Goal: Task Accomplishment & Management: Manage account settings

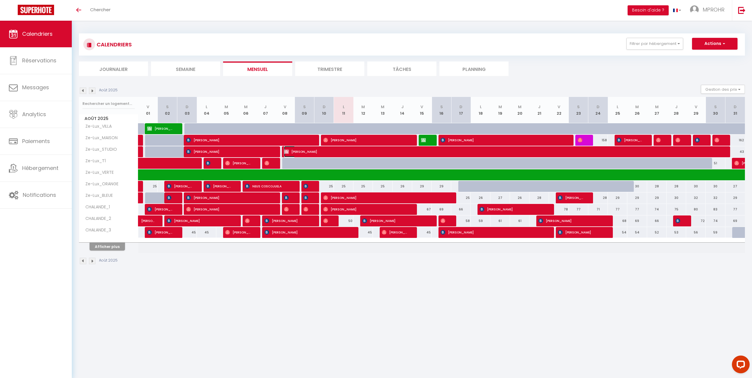
click at [309, 151] on span "[PERSON_NAME]" at bounding box center [505, 151] width 442 height 11
select select "OK"
select select "KO"
select select "0"
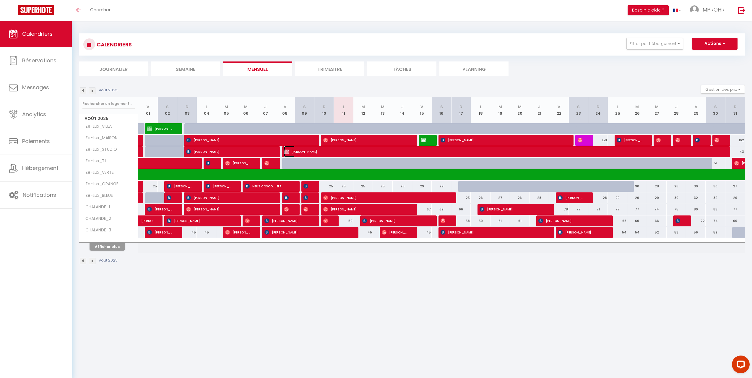
select select "1"
select select
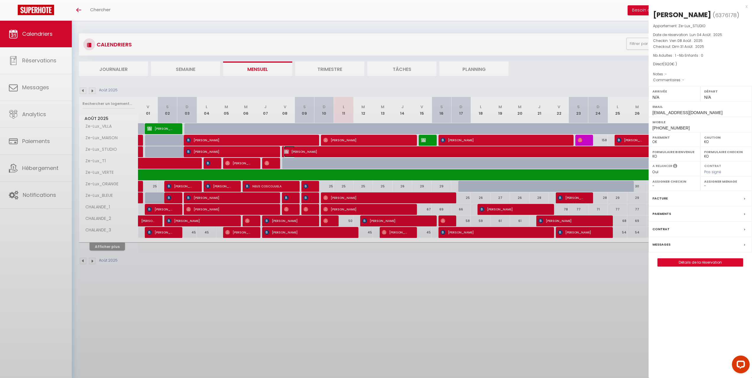
select select "9925"
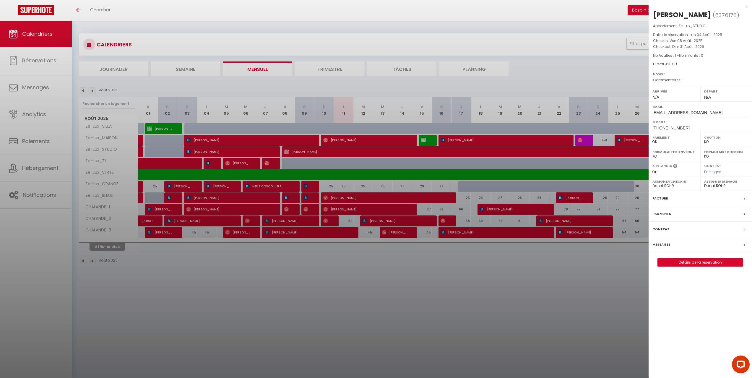
click at [246, 314] on div at bounding box center [376, 189] width 752 height 378
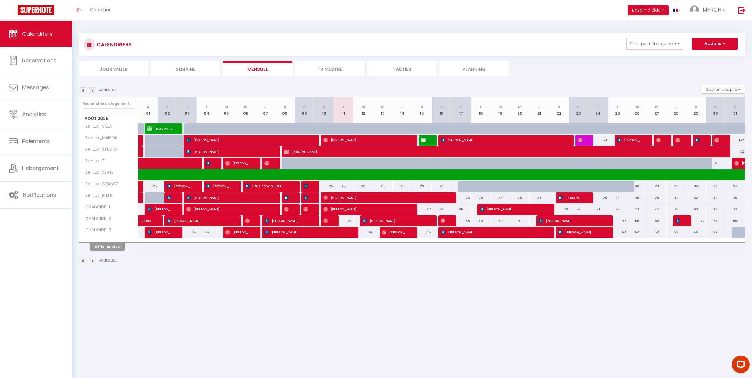
click at [465, 186] on div at bounding box center [467, 186] width 19 height 11
type input "27"
type input "Dim 17 Août 2025"
type input "Lun 18 Août 2025"
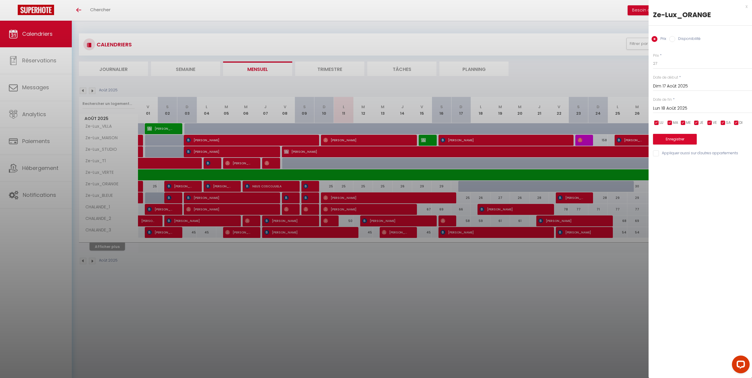
click at [671, 37] on input "Disponibilité" at bounding box center [672, 39] width 6 height 6
radio input "true"
radio input "false"
click at [675, 108] on input "Lun 18 Août 2025" at bounding box center [702, 109] width 99 height 8
click at [663, 202] on span "31" at bounding box center [659, 202] width 13 height 12
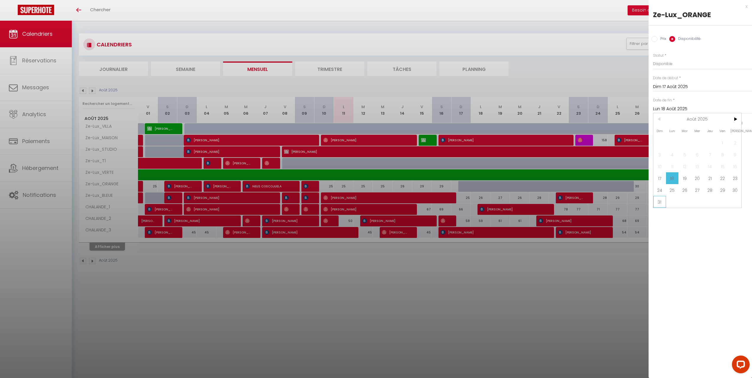
type input "Dim 31 Août 2025"
click at [675, 139] on button "Enregistrer" at bounding box center [675, 139] width 44 height 11
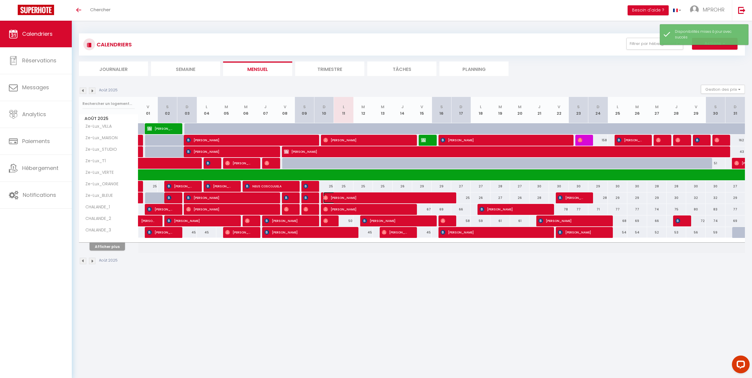
click at [333, 198] on span "[PERSON_NAME]" at bounding box center [384, 197] width 123 height 11
select select "OK"
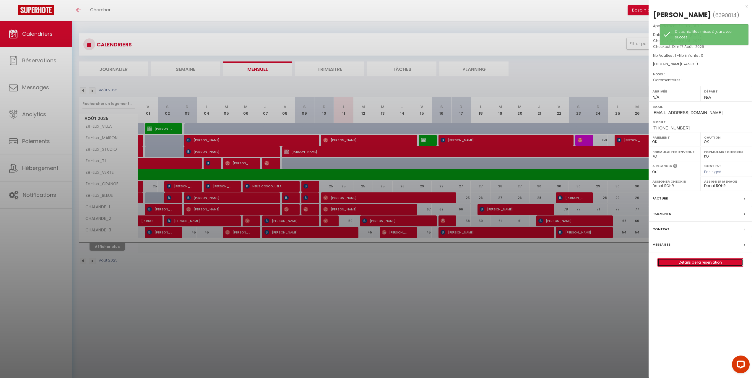
click at [675, 258] on link "Détails de la réservation" at bounding box center [700, 262] width 85 height 8
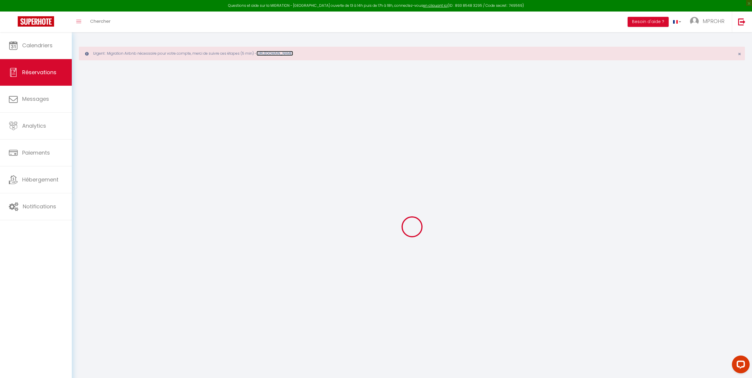
type input "Jean"
type input "[PERSON_NAME]"
type input "[EMAIL_ADDRESS][DOMAIN_NAME]"
type input "[PHONE_NUMBER]"
select select
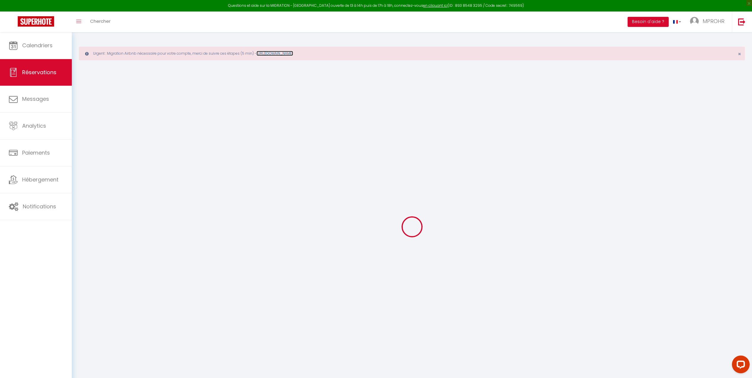
type input "5.9"
select select "15747"
select select "1"
select select
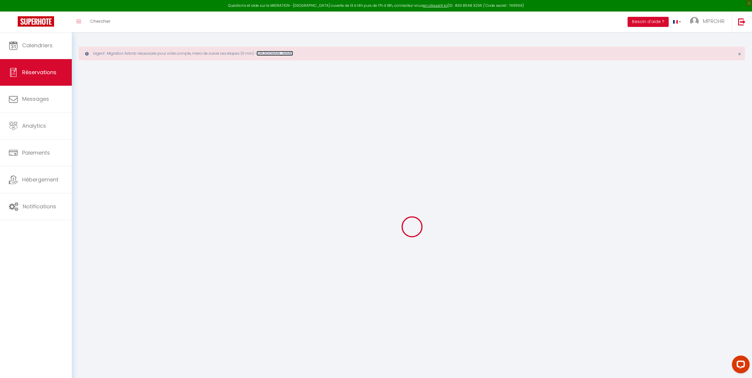
type input "1"
select select "12"
select select
type input "153.85"
checkbox input "false"
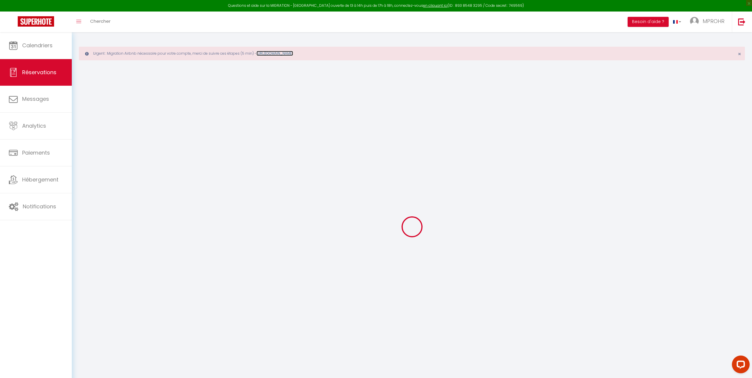
type input "0"
select select "1"
type input "0"
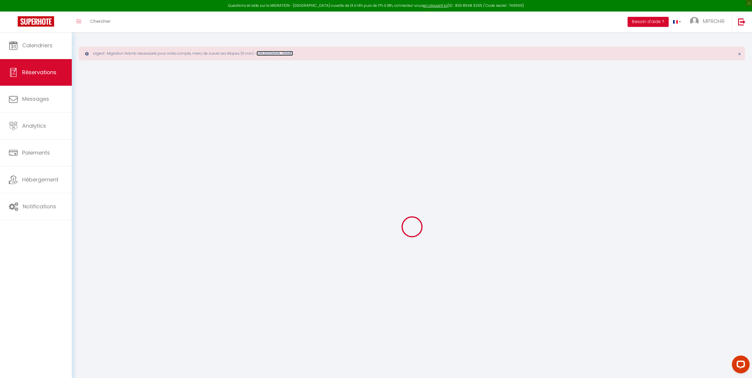
select select
select select "15"
checkbox input "false"
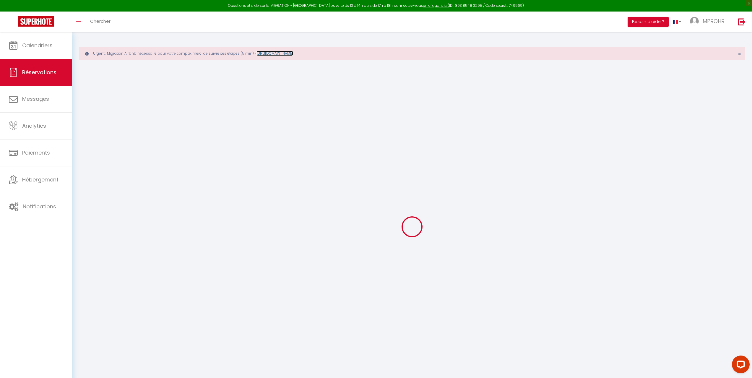
select select
checkbox input "false"
select select
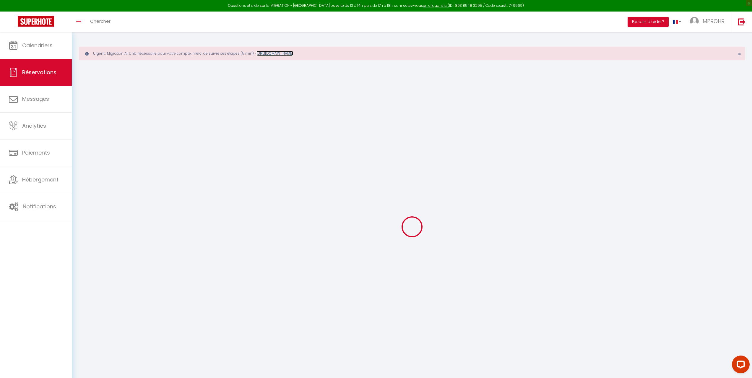
select select
checkbox input "false"
select select
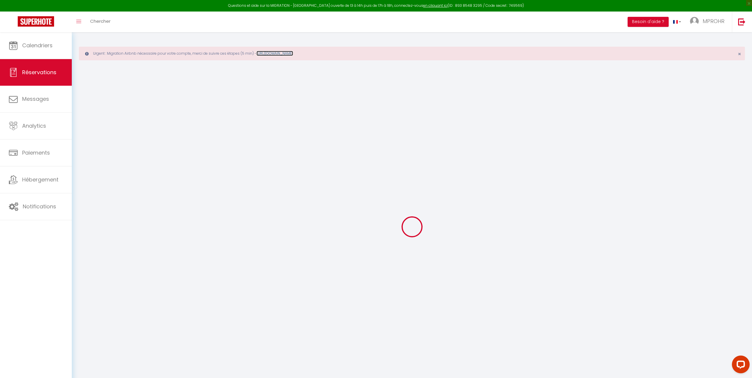
select select
checkbox input "false"
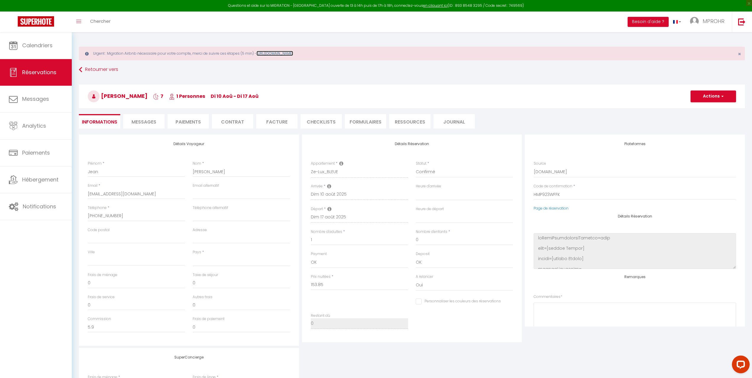
select select
type input "10"
type input "11.08"
select select
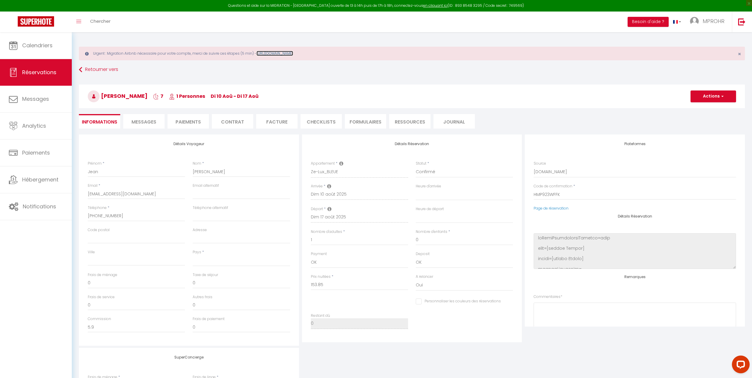
checkbox input "false"
select select
checkbox input "false"
select select
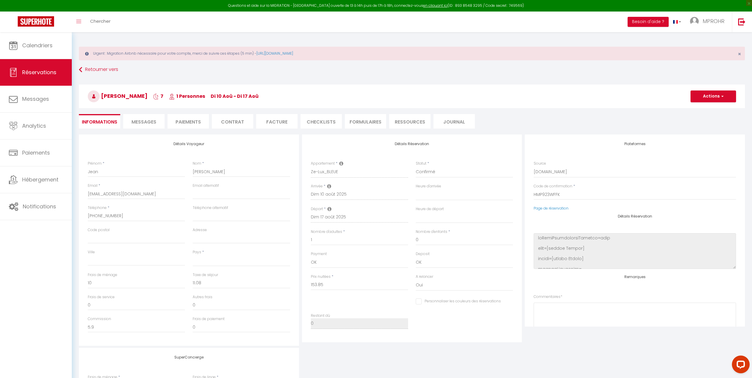
click at [410, 83] on div "[PERSON_NAME] 7 1 Personnes di 10 Aoû - di 17 Aoû Actions Enregistrer Dupliquer…" at bounding box center [412, 95] width 674 height 32
click at [705, 100] on button "Actions" at bounding box center [712, 96] width 45 height 12
click at [702, 117] on link "Dupliquer" at bounding box center [707, 117] width 47 height 8
select select
type input "0"
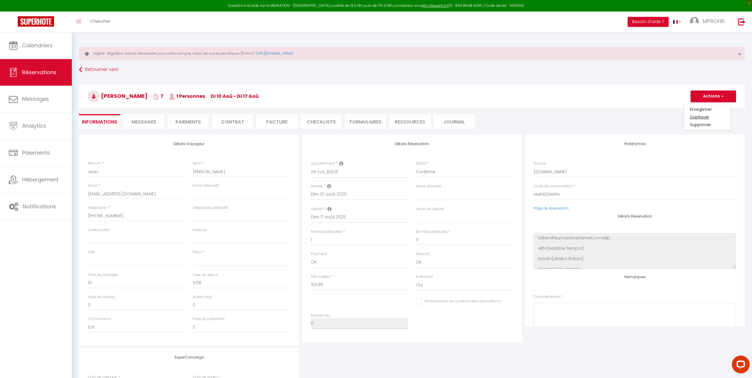
select select
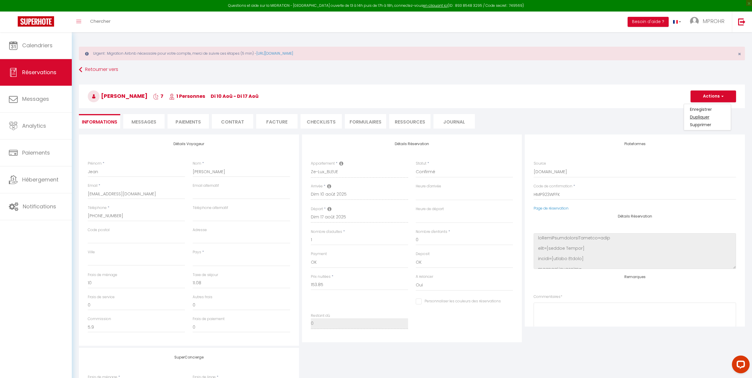
select select
checkbox input "false"
type input "Invalid Dateundefined"
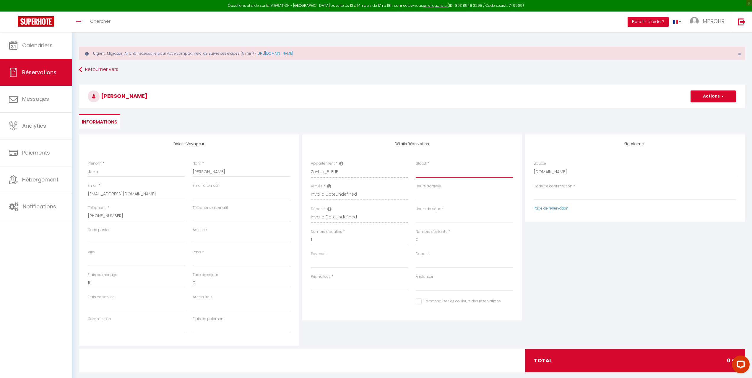
click at [451, 173] on select "Confirmé Non Confirmé [PERSON_NAME] par le voyageur No Show Request" at bounding box center [464, 171] width 97 height 11
select select "1"
click at [416, 166] on select "Confirmé Non Confirmé [PERSON_NAME] par le voyageur No Show Request" at bounding box center [464, 171] width 97 height 11
select select
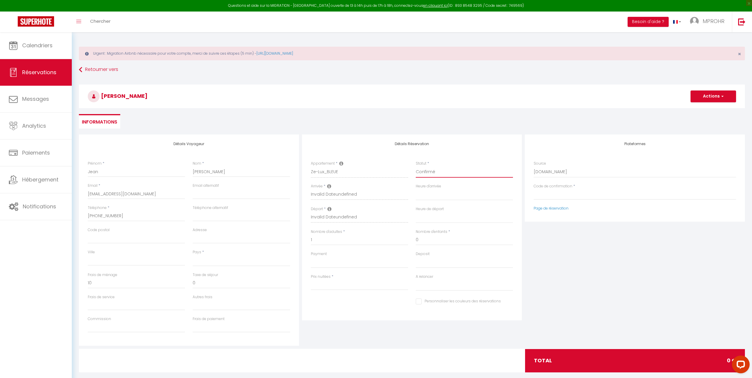
select select
checkbox input "false"
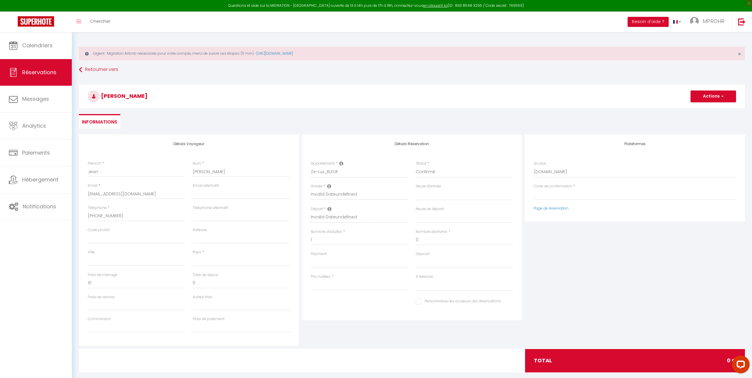
click at [562, 166] on div "Source Direct [DOMAIN_NAME] [DOMAIN_NAME] Chalet montagne Expedia Gite de [GEOG…" at bounding box center [635, 169] width 202 height 17
click at [557, 170] on select "Direct [DOMAIN_NAME] [DOMAIN_NAME] Chalet montagne Expedia Gite de [GEOGRAPHIC_…" at bounding box center [635, 171] width 202 height 11
select select "54"
click at [534, 166] on select "Direct [DOMAIN_NAME] [DOMAIN_NAME] Chalet montagne Expedia Gite de [GEOGRAPHIC_…" at bounding box center [635, 171] width 202 height 11
click at [379, 153] on div "Détails Réservation Appartement * Ze-Lux_VILLA Ze-Lux_MAISON Ze-Lux_STUDIO Ze-L…" at bounding box center [412, 227] width 220 height 186
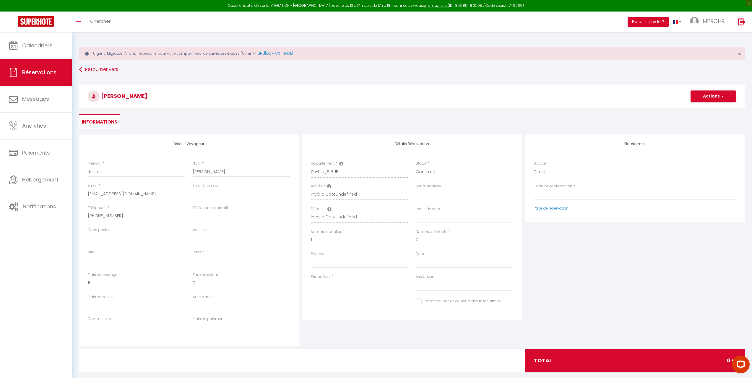
select select
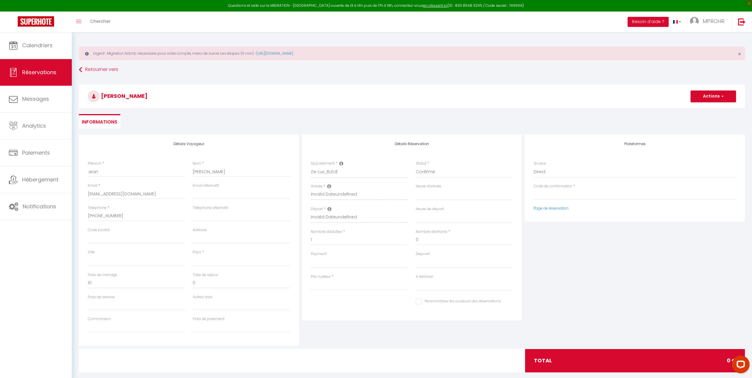
select select
checkbox input "false"
click at [354, 168] on div "Appartement * Ze-Lux_VILLA Ze-Lux_MAISON Ze-Lux_STUDIO Ze-Lux_T1 Ze-Lux_VERTE Z…" at bounding box center [359, 169] width 97 height 17
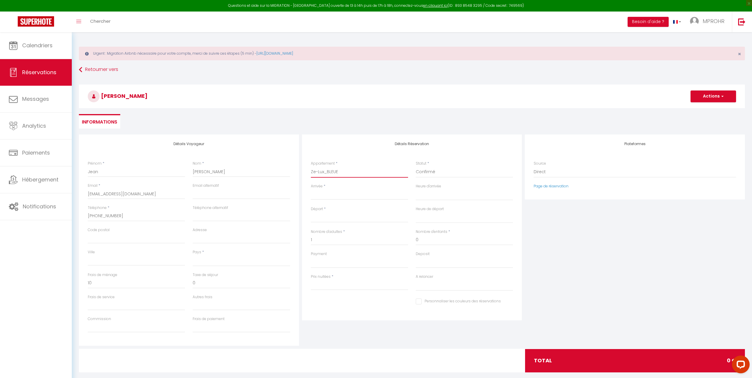
click at [353, 170] on select "Ze-Lux_VILLA Ze-Lux_MAISON Ze-Lux_STUDIO Ze-Lux_T1 Ze-Lux_VERTE Ze-Lux_ORANGE Z…" at bounding box center [359, 171] width 97 height 11
select select "15746"
click at [311, 166] on select "Ze-Lux_VILLA Ze-Lux_MAISON Ze-Lux_STUDIO Ze-Lux_T1 Ze-Lux_VERTE Ze-Lux_ORANGE Z…" at bounding box center [359, 171] width 97 height 11
select select
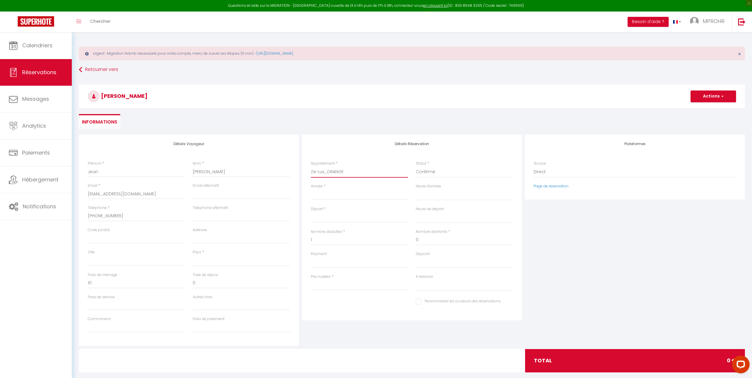
select select
type input "0"
select select
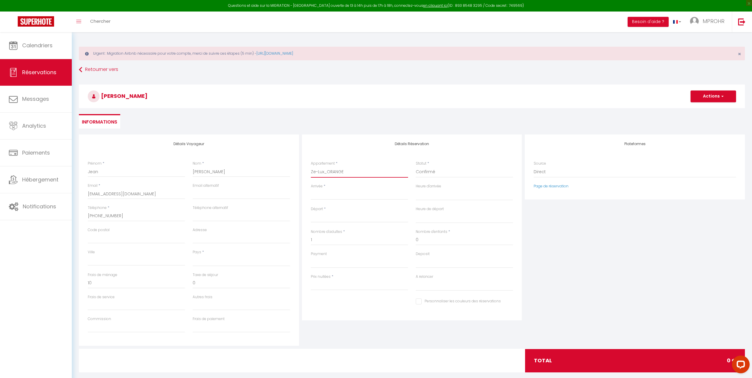
checkbox input "false"
click at [332, 198] on input "Arrivée" at bounding box center [359, 195] width 97 height 8
click at [332, 196] on input "Arrivée" at bounding box center [359, 195] width 97 height 8
select select
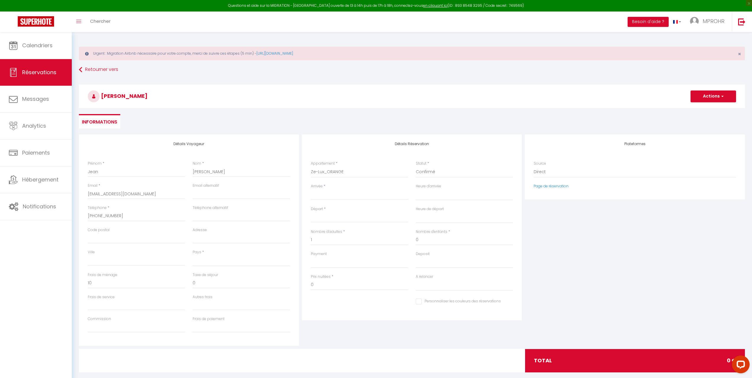
select select
checkbox input "false"
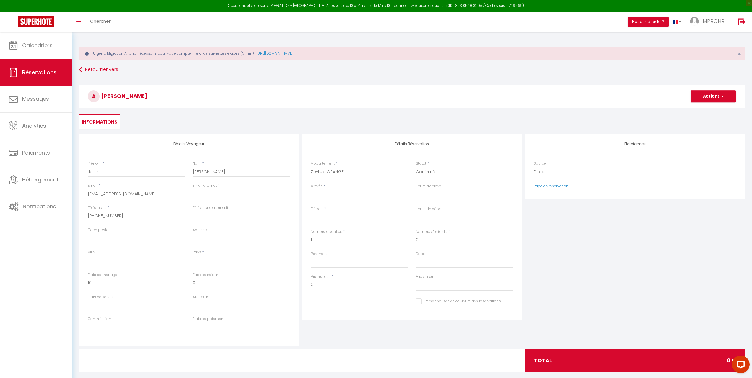
click at [332, 196] on input "Arrivée" at bounding box center [359, 195] width 97 height 8
click at [315, 263] on span "17" at bounding box center [317, 264] width 13 height 12
select select
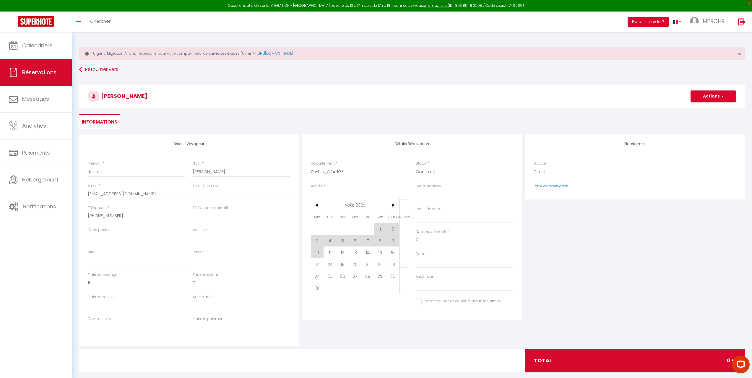
select select
checkbox input "false"
type input "Dim 17 Août 2025"
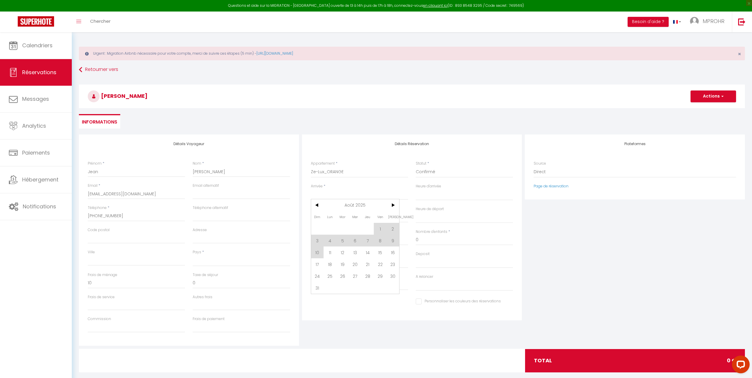
type input "Lun 18 Août 2025"
select select
type input "1.35"
select select
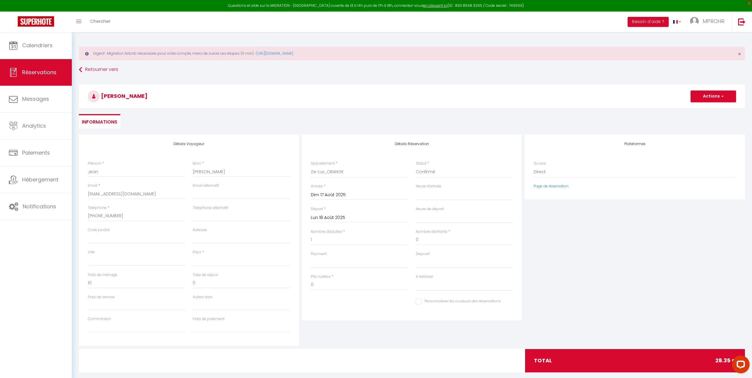
select select
type input "27"
select select
checkbox input "false"
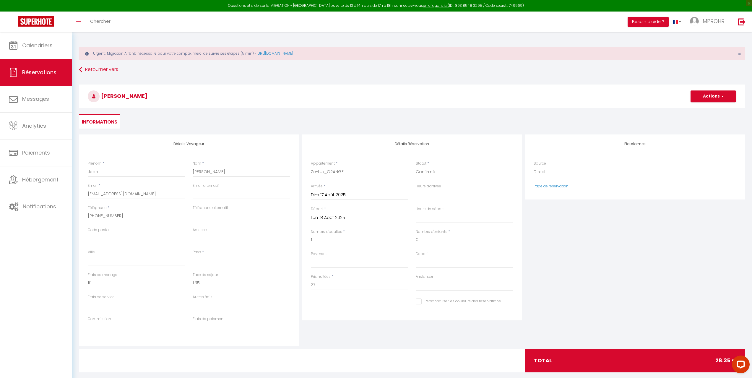
click at [332, 219] on input "Lun 18 Août 2025" at bounding box center [359, 218] width 97 height 8
click at [343, 299] on span "26" at bounding box center [342, 298] width 13 height 12
select select
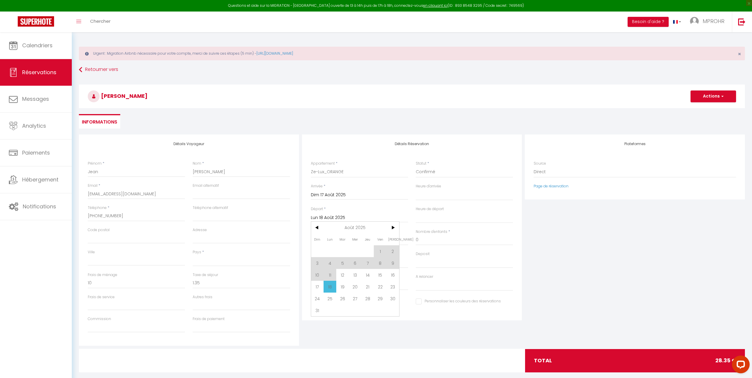
select select
checkbox input "false"
type input "[DATE]"
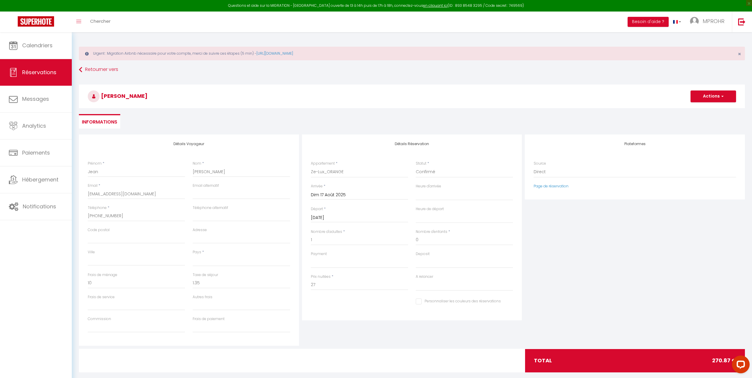
select select
type input "12.87"
select select
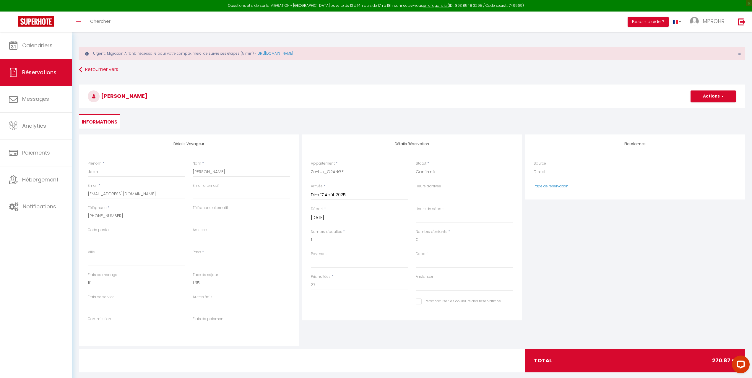
select select
type input "258"
select select
checkbox input "false"
drag, startPoint x: 337, startPoint y: 287, endPoint x: 332, endPoint y: 287, distance: 4.5
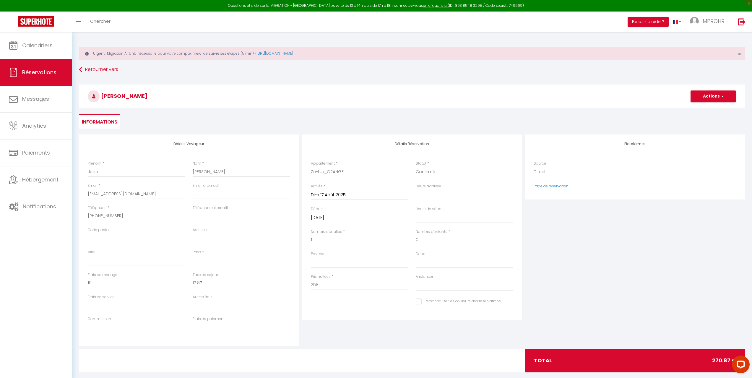
click at [332, 287] on input "258" at bounding box center [359, 284] width 97 height 11
click at [161, 193] on input "[EMAIL_ADDRESS][DOMAIN_NAME]" at bounding box center [136, 193] width 97 height 11
select select
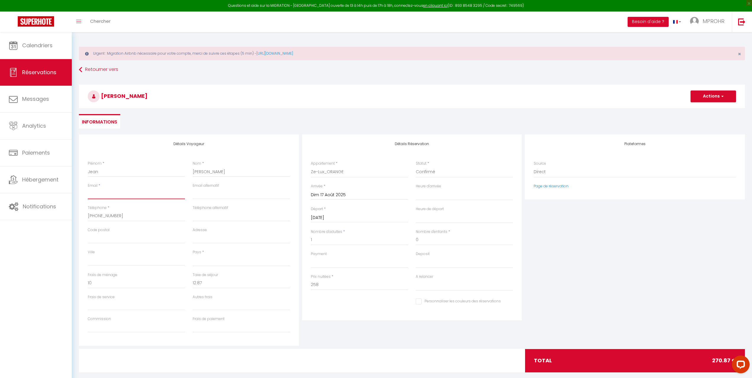
select select
checkbox input "false"
click at [214, 195] on input "email" at bounding box center [241, 193] width 97 height 11
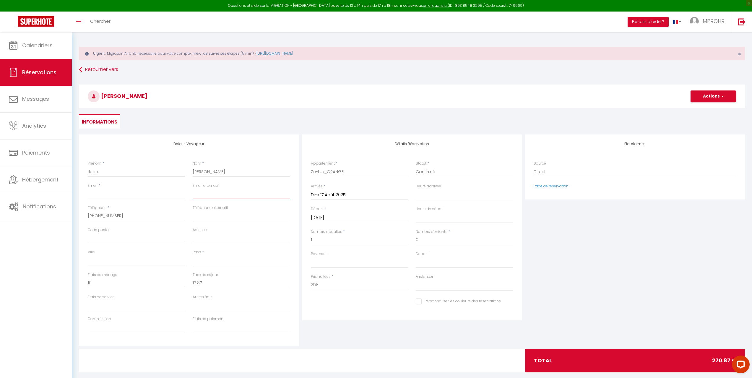
paste input "[EMAIL_ADDRESS][DOMAIN_NAME]"
type input "[EMAIL_ADDRESS][DOMAIN_NAME]"
select select
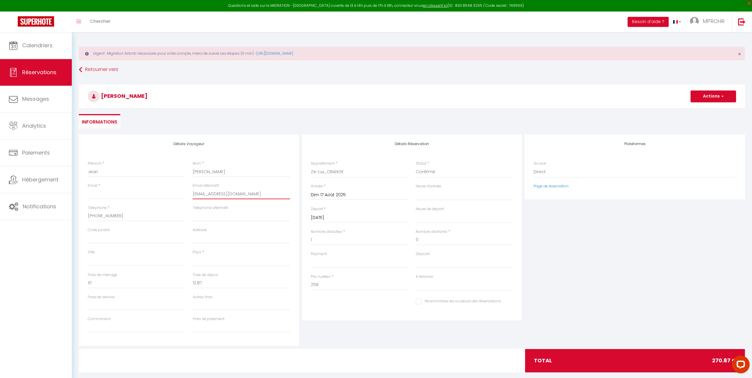
select select
checkbox input "false"
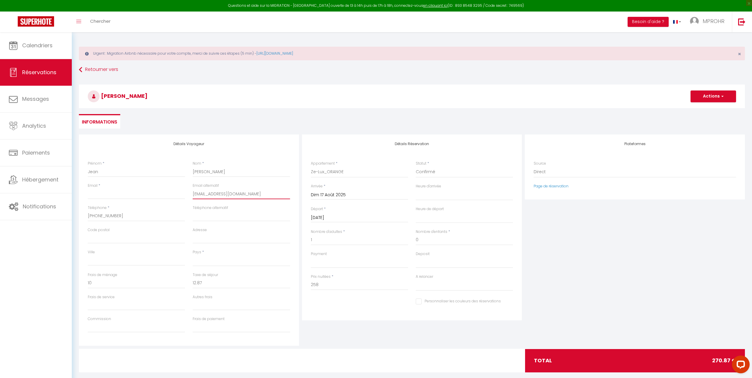
type input "[EMAIL_ADDRESS][DOMAIN_NAME]"
click at [122, 193] on input "Email client" at bounding box center [136, 193] width 97 height 11
type input "p"
select select
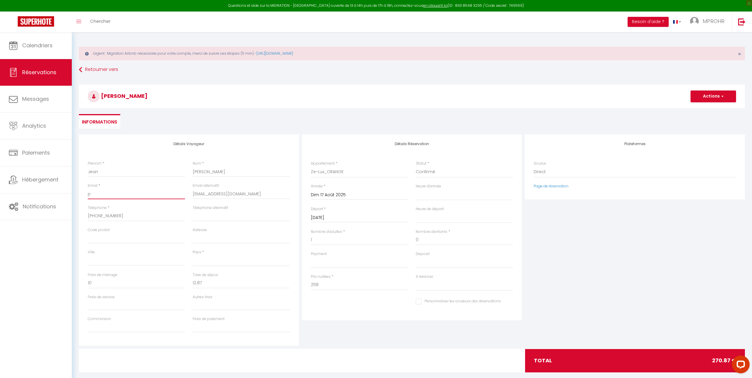
select select
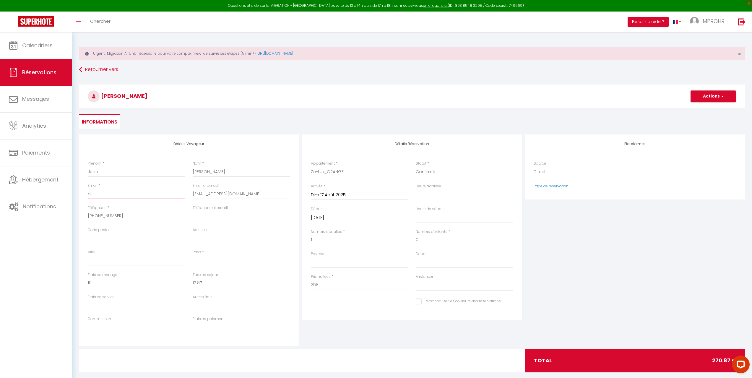
checkbox input "false"
type input "pe"
select select
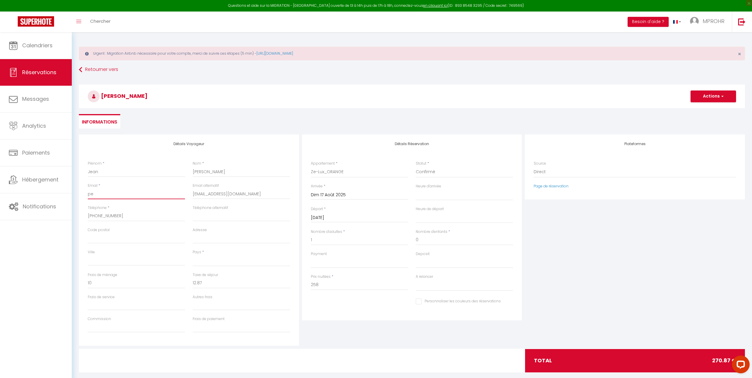
select select
checkbox input "false"
type input "per"
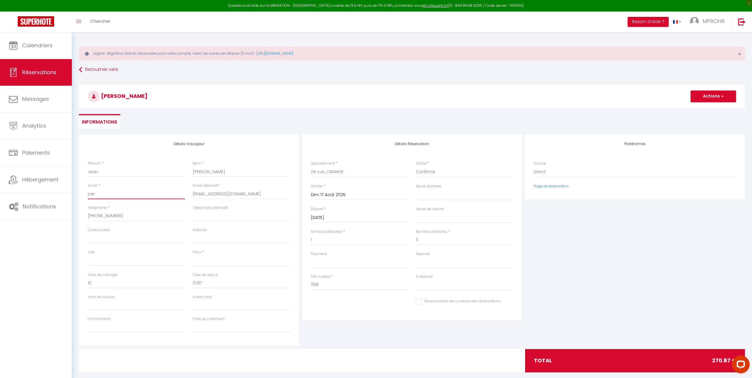
select select
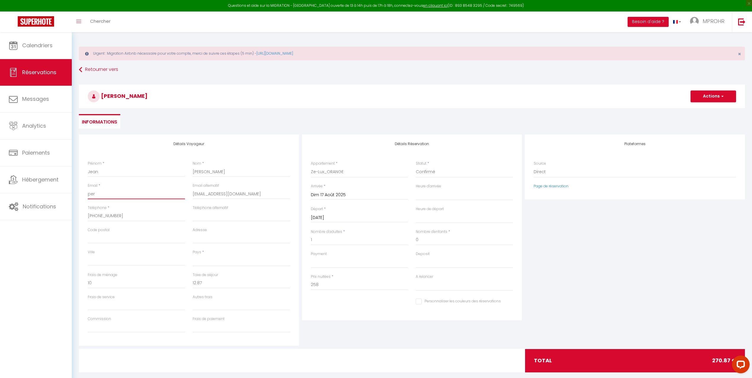
select select
checkbox input "false"
type input "pere"
select select
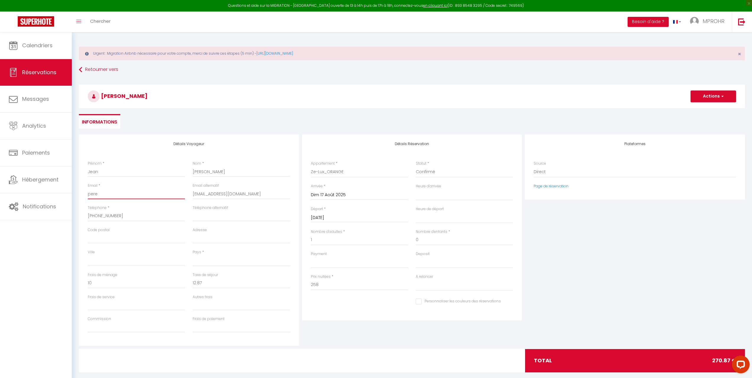
select select
checkbox input "false"
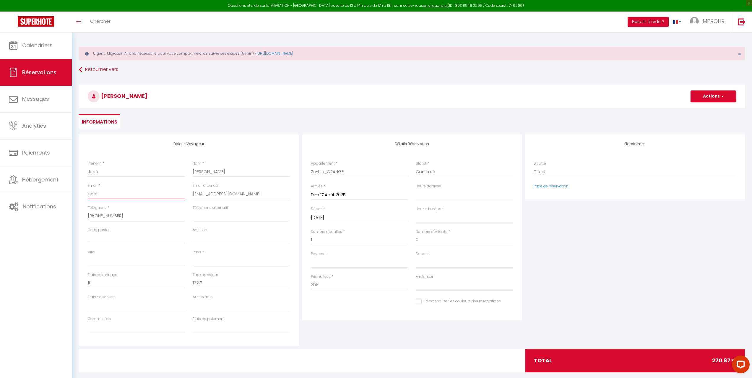
type input "peres"
select select
click at [339, 313] on div "Détails Réservation Appartement * Ze-Lux_VILLA Ze-Lux_MAISON Ze-Lux_STUDIO Ze-L…" at bounding box center [412, 227] width 220 height 186
click at [423, 306] on div "Personnaliser les couleurs des réservations #D7092E" at bounding box center [464, 302] width 97 height 10
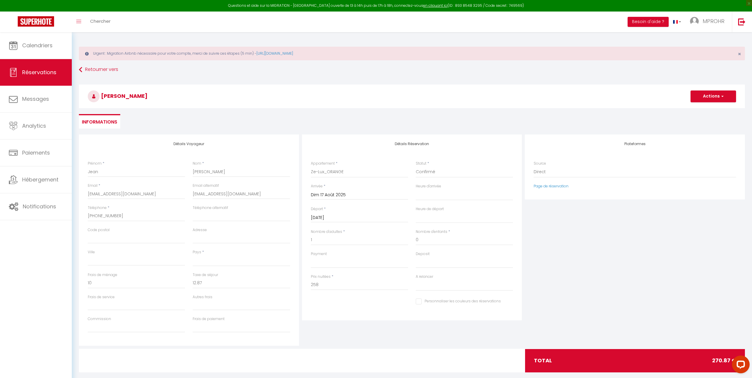
click at [419, 303] on input "Personnaliser les couleurs des réservations" at bounding box center [458, 301] width 85 height 6
click at [510, 302] on span at bounding box center [510, 300] width 5 height 5
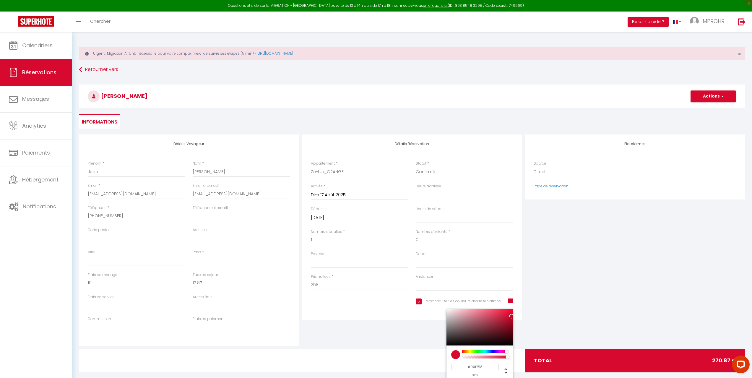
click at [477, 351] on div at bounding box center [484, 351] width 45 height 3
click at [384, 318] on div "Détails Réservation Appartement * Ze-Lux_VILLA Ze-Lux_MAISON Ze-Lux_STUDIO Ze-L…" at bounding box center [412, 227] width 220 height 186
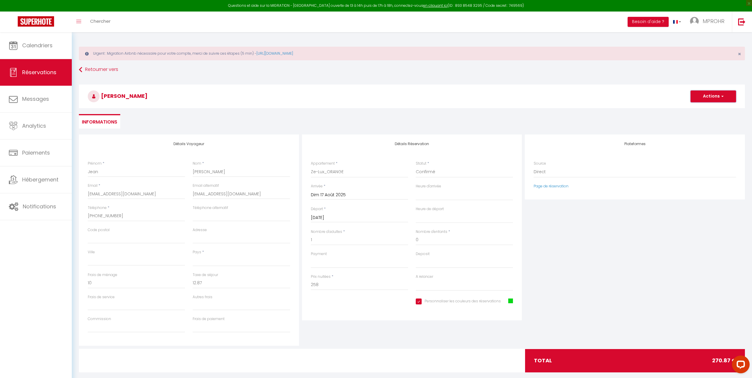
click at [702, 96] on button "Actions" at bounding box center [712, 96] width 45 height 12
click at [697, 109] on link "Enregistrer" at bounding box center [707, 109] width 47 height 8
click at [204, 263] on select "[GEOGRAPHIC_DATA] [GEOGRAPHIC_DATA] [GEOGRAPHIC_DATA] [GEOGRAPHIC_DATA] [GEOGRA…" at bounding box center [241, 260] width 97 height 11
click at [193, 255] on select "[GEOGRAPHIC_DATA] [GEOGRAPHIC_DATA] [GEOGRAPHIC_DATA] [GEOGRAPHIC_DATA] [GEOGRA…" at bounding box center [241, 260] width 97 height 11
click at [721, 96] on span "button" at bounding box center [722, 96] width 4 height 5
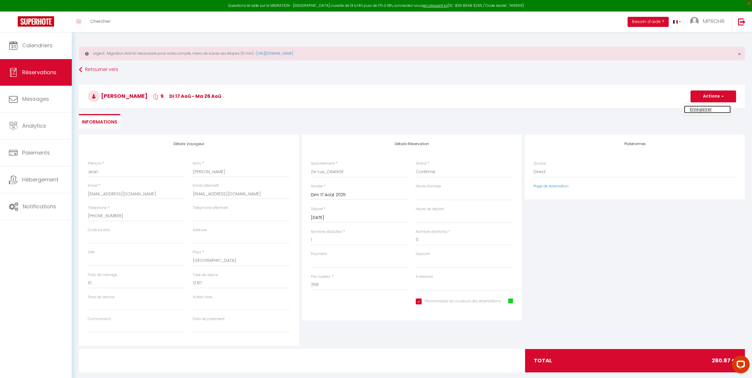
click at [701, 109] on link "Enregistrer" at bounding box center [707, 109] width 47 height 8
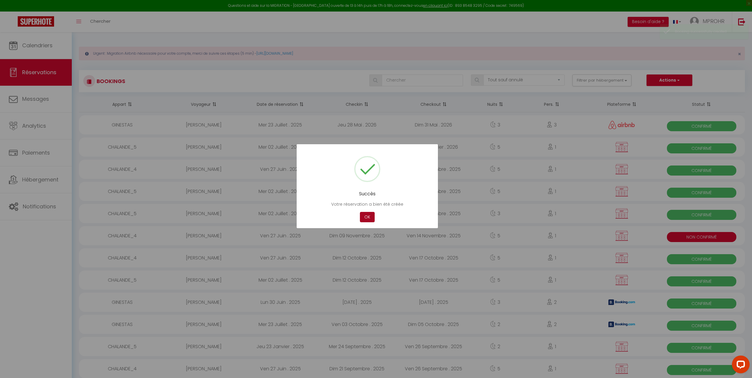
click at [368, 221] on button "OK" at bounding box center [367, 217] width 15 height 10
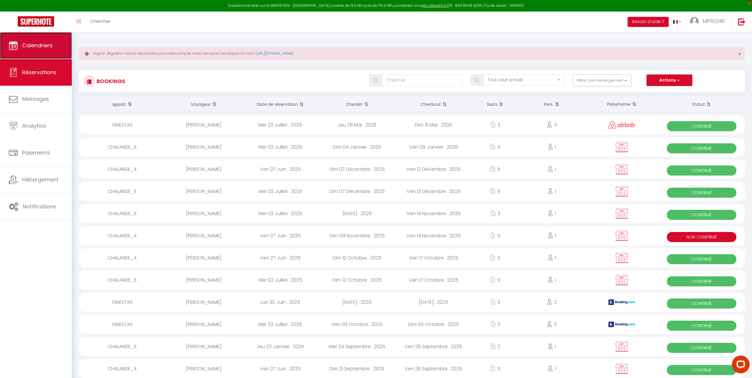
click at [35, 43] on span "Calendriers" at bounding box center [37, 45] width 30 height 7
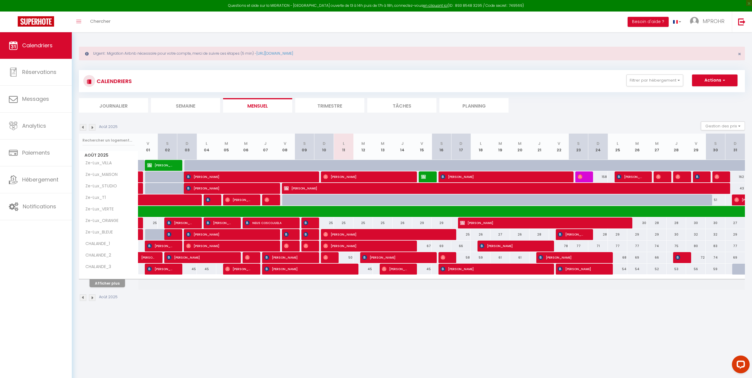
click at [201, 46] on div "Urgent : Migration Airbnb nécessaire pour votre compte, merci de suivre ces éta…" at bounding box center [412, 173] width 680 height 282
click at [25, 206] on span "Notifications" at bounding box center [39, 206] width 33 height 7
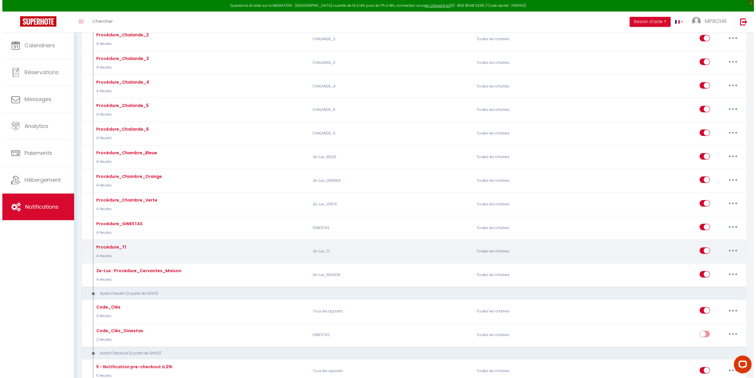
scroll to position [443, 0]
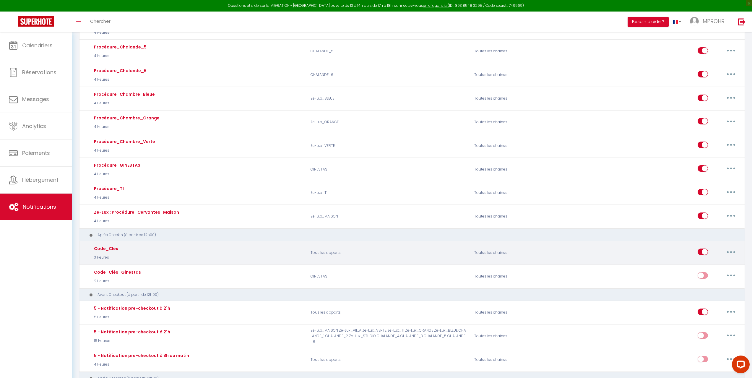
click at [728, 252] on button "button" at bounding box center [731, 251] width 17 height 9
click at [710, 266] on link "Editer" at bounding box center [716, 265] width 44 height 10
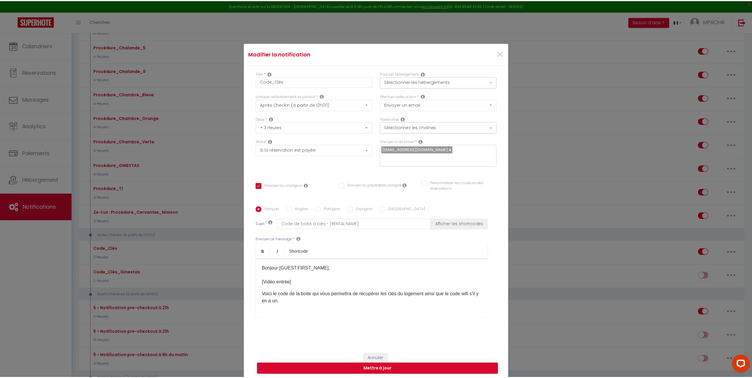
scroll to position [0, 0]
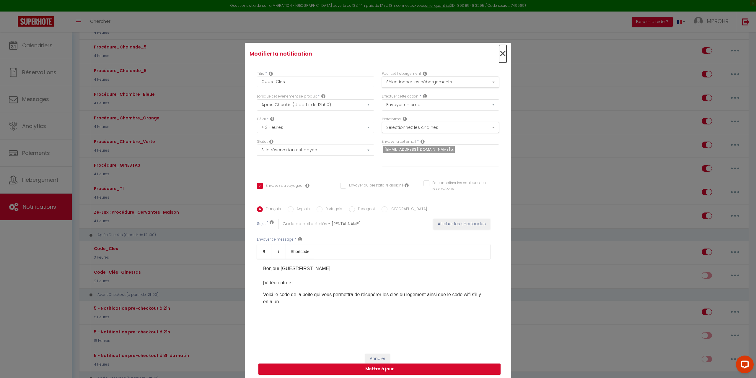
click at [499, 54] on span "×" at bounding box center [502, 54] width 7 height 18
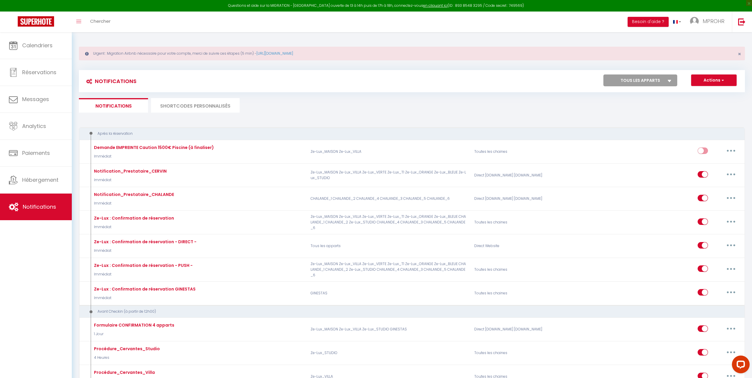
click at [163, 102] on li "SHORTCODES PERSONNALISÉS" at bounding box center [195, 105] width 89 height 14
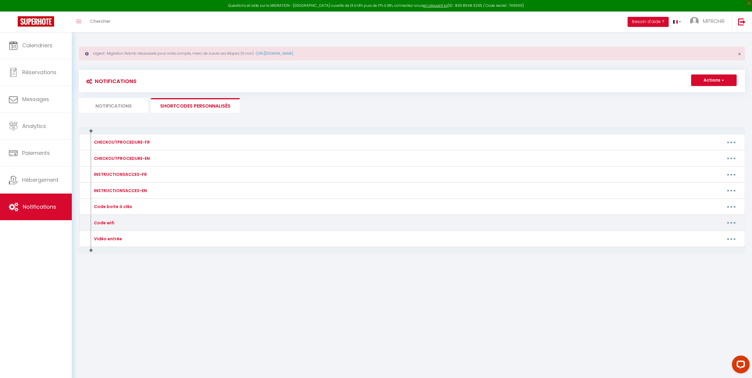
click at [729, 222] on button "button" at bounding box center [731, 222] width 17 height 9
click at [717, 234] on link "Editer" at bounding box center [716, 236] width 44 height 10
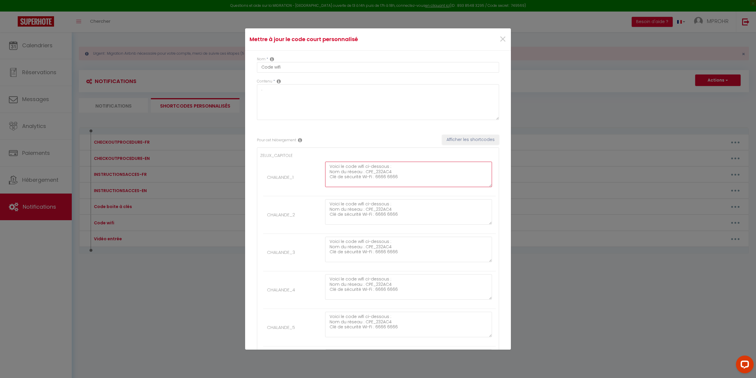
click at [384, 178] on textarea "Voici le code wifi ci-dessous : Nom du réseau : CPE_232AC4 Clé de sécurité Wi-F…" at bounding box center [408, 174] width 167 height 25
click at [385, 216] on textarea "Voici le code wifi ci-dessous : Nom du réseau : CPE_232AC4 Clé de sécurité Wi-F…" at bounding box center [408, 211] width 167 height 25
click at [385, 177] on textarea "Voici le code wifi ci-dessous : Nom du réseau : CPE_232AC4 Clé de sécurité Wi-F…" at bounding box center [408, 174] width 167 height 25
click at [401, 177] on textarea "Voici le code wifi ci-dessous : Nom du réseau : CPE_232AC4 Clé de sécurité Wi-F…" at bounding box center [408, 174] width 167 height 25
drag, startPoint x: 428, startPoint y: 176, endPoint x: 397, endPoint y: 179, distance: 31.7
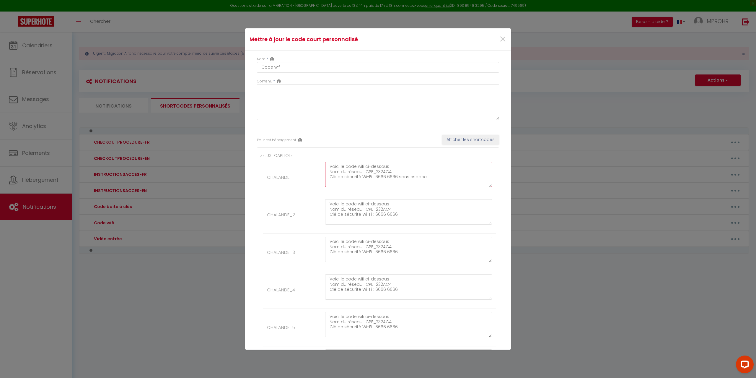
click at [397, 179] on textarea "Voici le code wifi ci-dessous : Nom du réseau : CPE_232AC4 Clé de sécurité Wi-F…" at bounding box center [408, 174] width 167 height 25
click at [385, 175] on textarea "Voici le code wifi ci-dessous : Nom du réseau : CPE_232AC4 Clé de sécurité Wi-F…" at bounding box center [408, 174] width 167 height 25
click at [386, 215] on textarea "Voici le code wifi ci-dessous : Nom du réseau : CPE_232AC4 Clé de sécurité Wi-F…" at bounding box center [408, 211] width 167 height 25
click at [385, 252] on textarea "Voici le code wifi ci-dessous : Nom du réseau : CPE_232AC4 Clé de sécurité Wi-F…" at bounding box center [408, 249] width 167 height 25
click at [386, 290] on textarea "Voici le code wifi ci-dessous : Nom du réseau : CPE_232AC4 Clé de sécurité Wi-F…" at bounding box center [408, 286] width 167 height 25
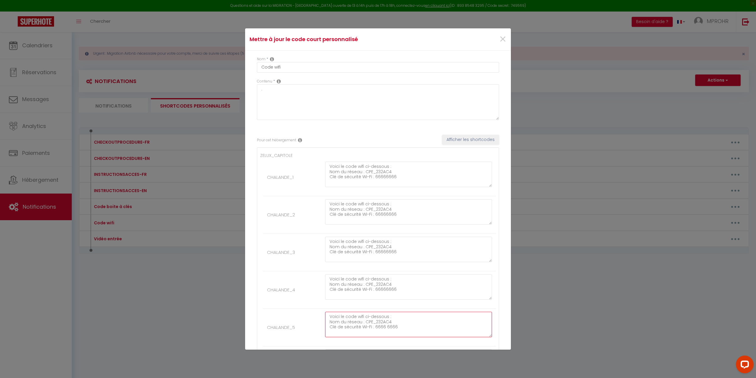
click at [386, 326] on textarea "Voici le code wifi ci-dessous : Nom du réseau : CPE_232AC4 Clé de sécurité Wi-F…" at bounding box center [408, 324] width 167 height 25
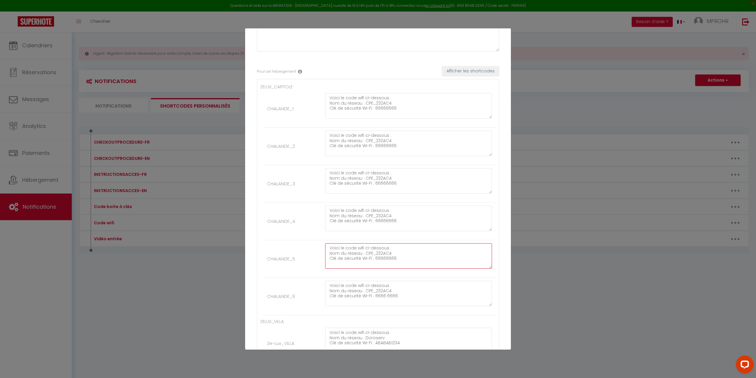
scroll to position [89, 0]
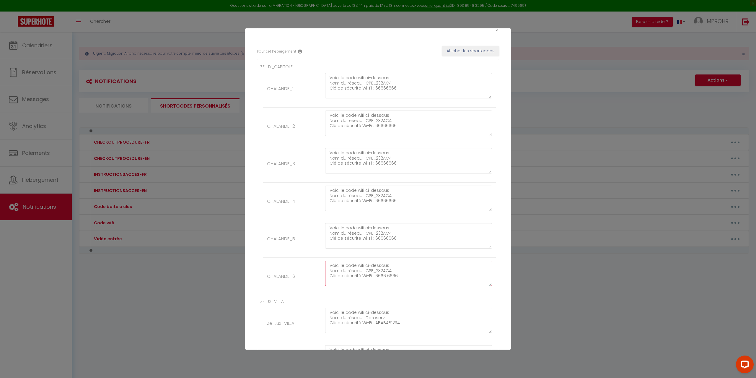
click at [386, 277] on textarea "Voici le code wifi ci-dessous : Nom du réseau : CPE_232AC4 Clé de sécurité Wi-F…" at bounding box center [408, 273] width 167 height 25
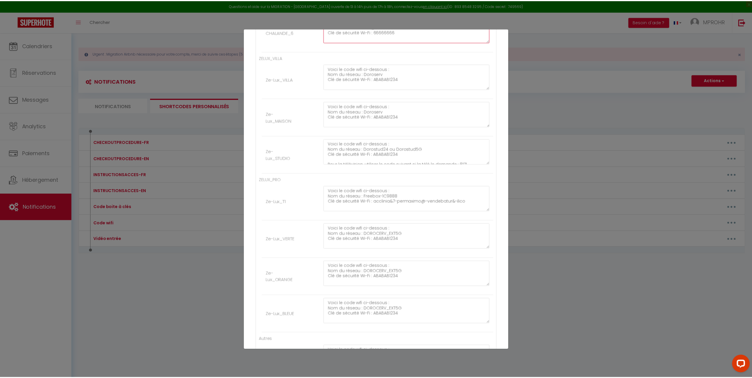
scroll to position [412, 0]
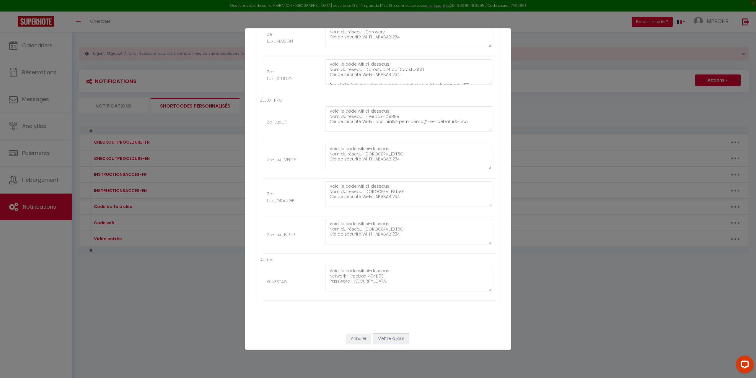
click at [393, 339] on button "Mettre à jour" at bounding box center [390, 339] width 35 height 10
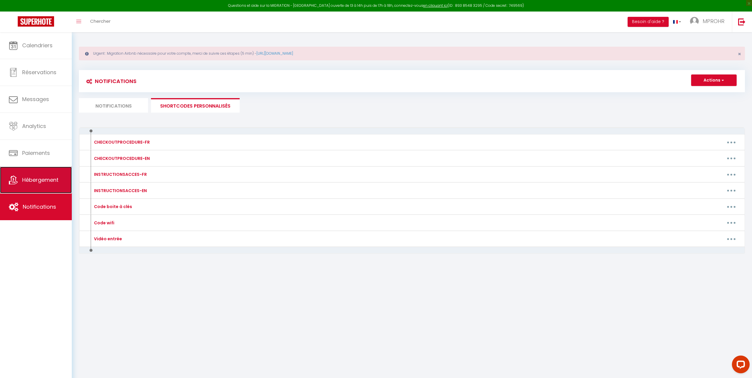
click at [27, 181] on span "Hébergement" at bounding box center [40, 179] width 36 height 7
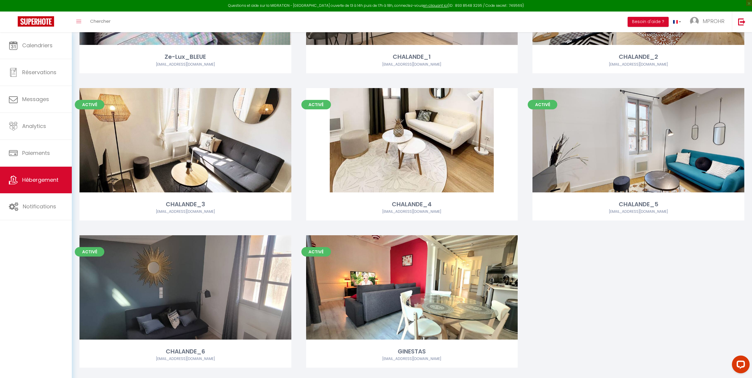
scroll to position [466, 0]
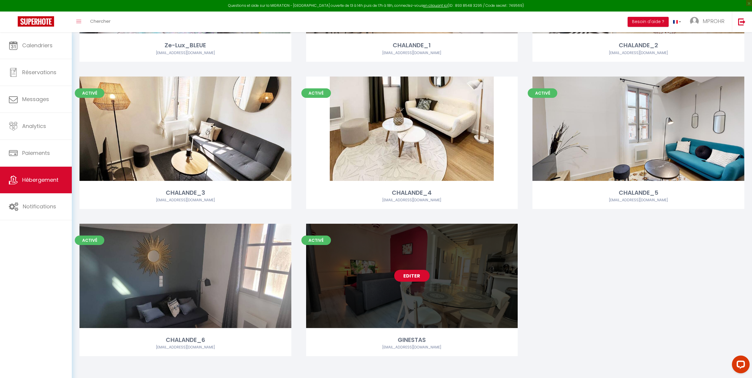
click at [417, 274] on link "Editer" at bounding box center [411, 276] width 35 height 12
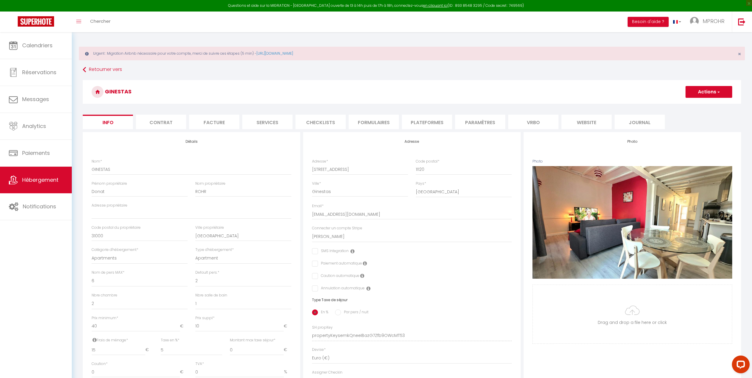
click at [533, 119] on li "Vrbo" at bounding box center [533, 122] width 50 height 14
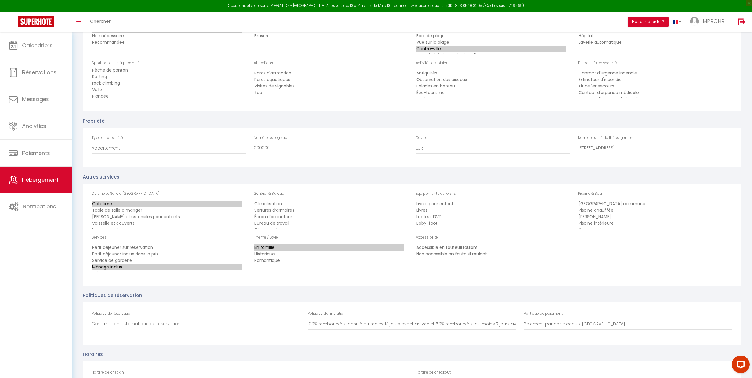
scroll to position [997, 0]
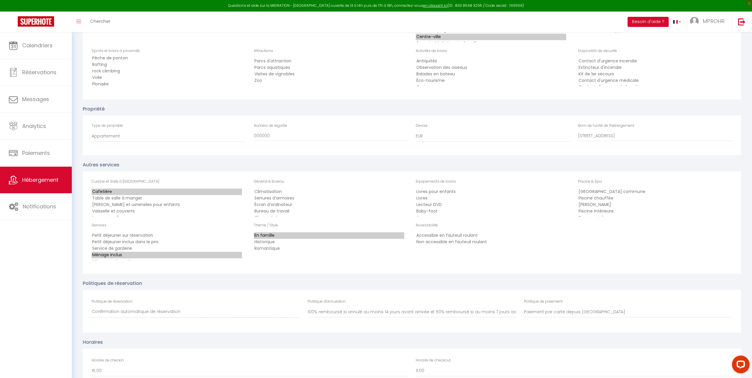
click at [280, 191] on option "Climatisation" at bounding box center [329, 191] width 150 height 6
click at [395, 168] on div "Autres services Cuisine et Salle à Manger Cafetière Table de salle à manger Vai…" at bounding box center [412, 217] width 658 height 113
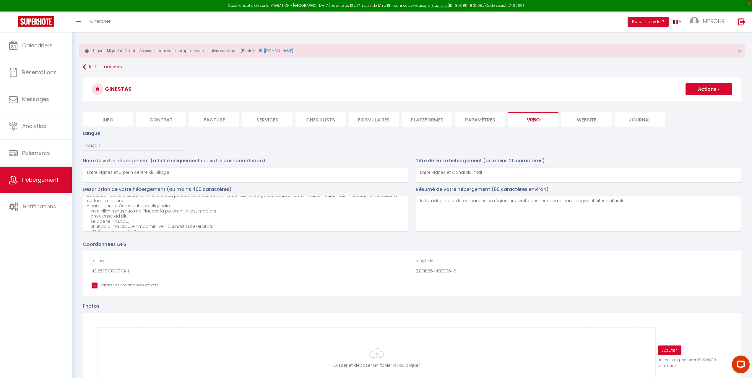
scroll to position [0, 0]
click at [716, 93] on span "button" at bounding box center [718, 92] width 4 height 6
click at [700, 104] on input "Enregistrer" at bounding box center [702, 105] width 22 height 6
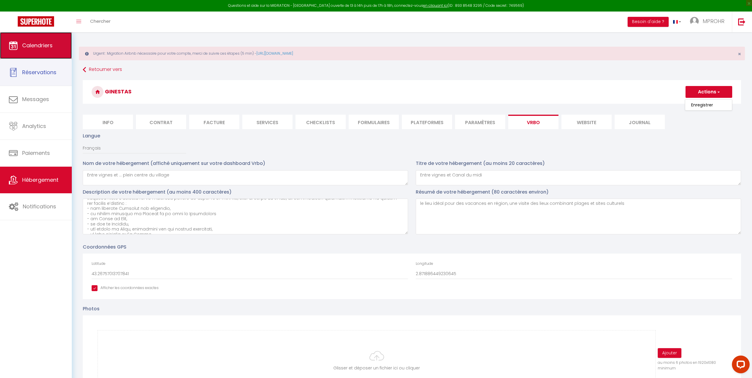
click at [41, 51] on link "Calendriers" at bounding box center [36, 45] width 72 height 27
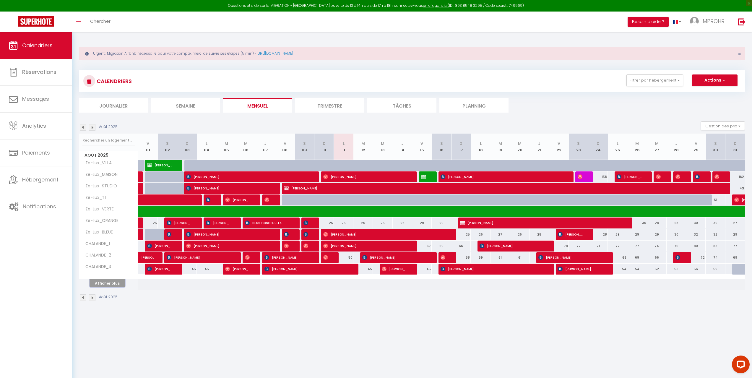
click at [110, 281] on button "Afficher plus" at bounding box center [107, 283] width 35 height 8
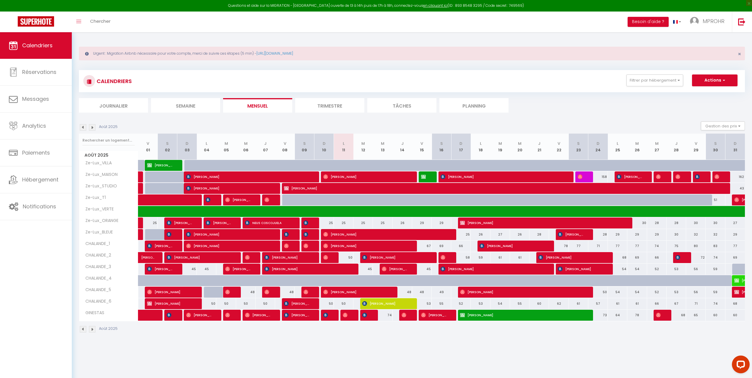
click at [340, 79] on div "CALENDRIERS Filtrer par hébergement ZELUX_CAPITOLE CHALANDE_1 CHALANDE_2 CHALAN…" at bounding box center [411, 80] width 657 height 13
click at [342, 351] on body "Questions et aide sur la MIGRATION - [GEOGRAPHIC_DATA] ouverte de 13 à 14h puis…" at bounding box center [376, 221] width 752 height 378
